Goal: Information Seeking & Learning: Learn about a topic

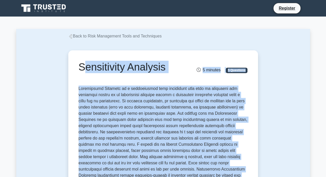
drag, startPoint x: 124, startPoint y: 91, endPoint x: 77, endPoint y: 66, distance: 53.4
click at [77, 66] on div "Sensitivity Analysis" at bounding box center [134, 68] width 117 height 14
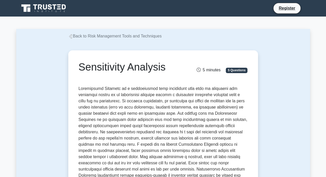
click at [85, 64] on h1 "Sensitivity Analysis" at bounding box center [134, 67] width 111 height 12
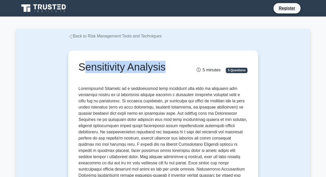
click at [85, 64] on h1 "Sensitivity Analysis" at bounding box center [134, 67] width 111 height 12
copy div "Sensitivity Analysis"
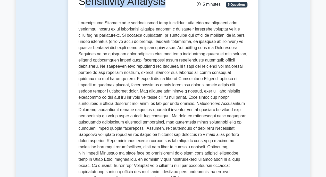
scroll to position [65, 0]
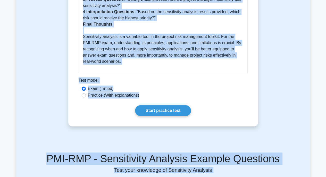
scroll to position [1122, 0]
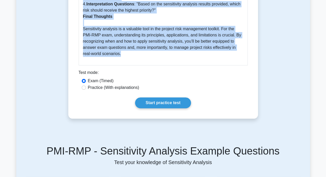
drag, startPoint x: 77, startPoint y: 24, endPoint x: 159, endPoint y: 48, distance: 85.6
copy div "Sensitivity Analysis is a quantitative risk management tool used to determine h…"
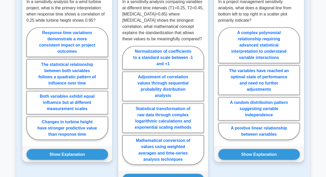
scroll to position [1317, 0]
